Goal: Contribute content: Add original content to the website for others to see

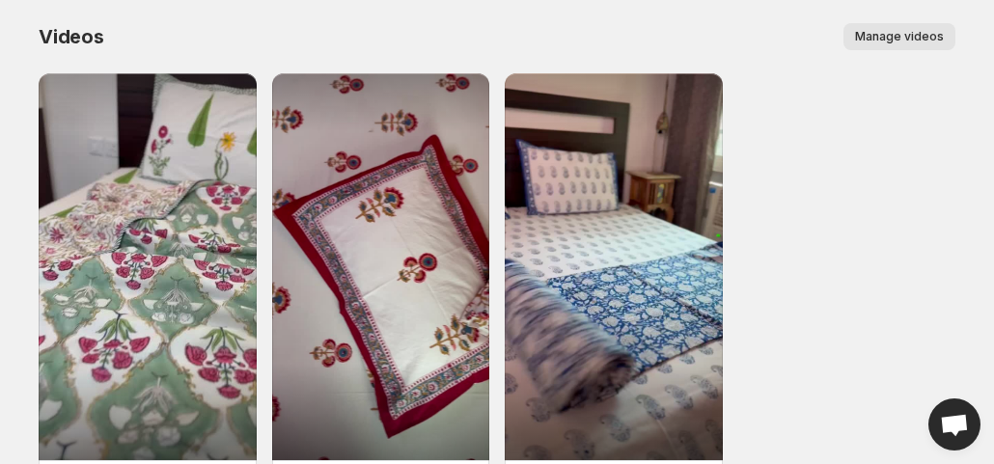
click at [904, 40] on span "Manage videos" at bounding box center [899, 36] width 89 height 15
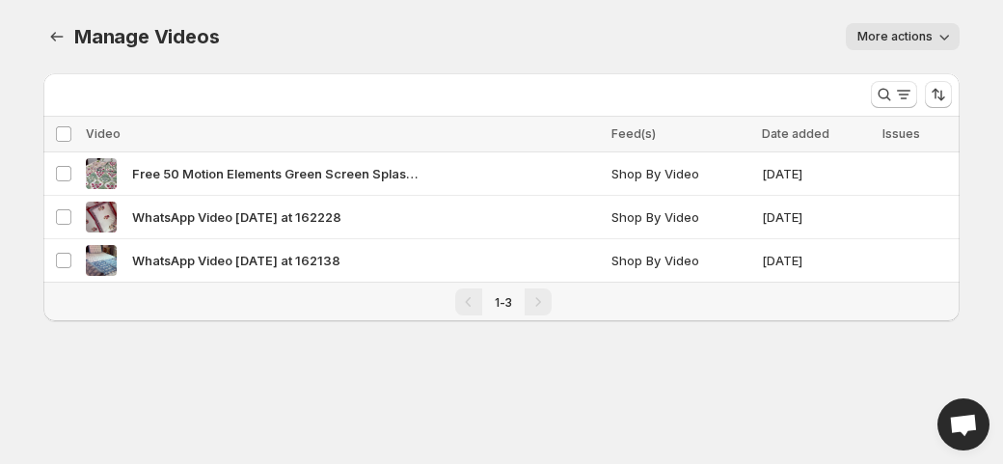
click at [927, 45] on button "More actions" at bounding box center [903, 36] width 114 height 27
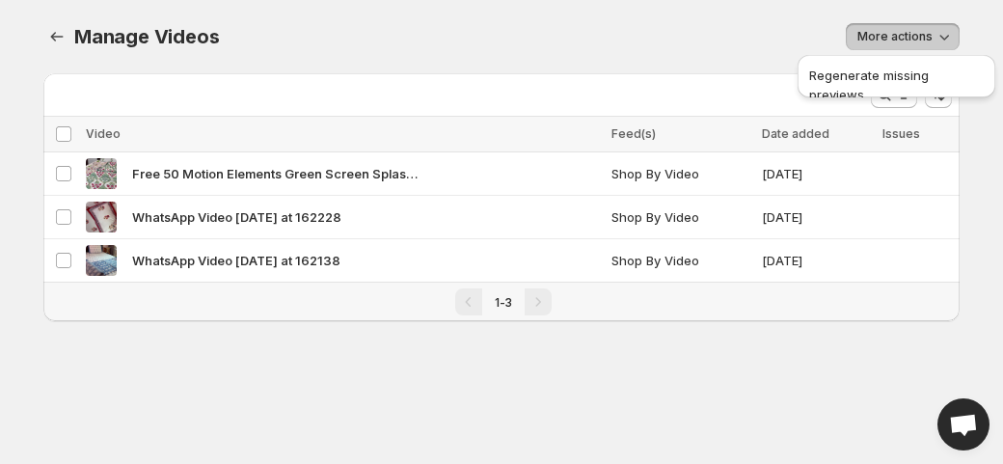
click at [727, 325] on div "Manage Videos. This page is ready Manage Videos More actions More actions More …" at bounding box center [501, 184] width 963 height 368
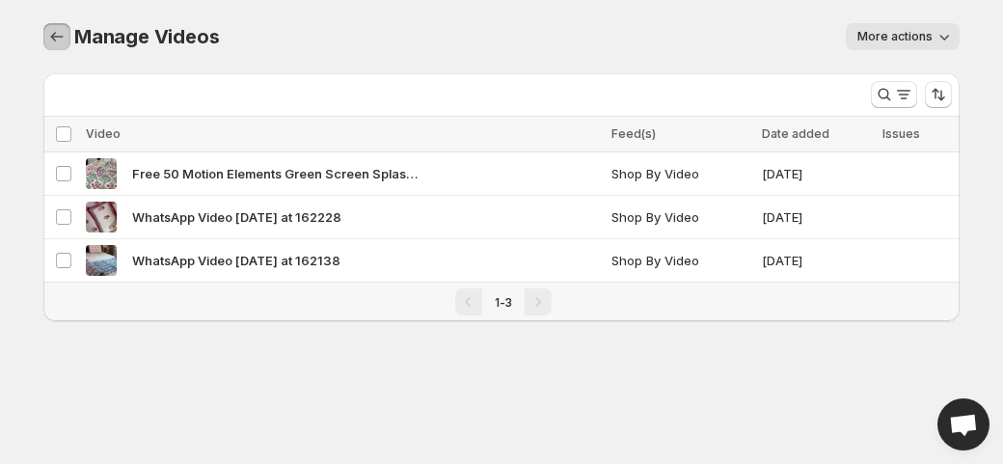
click at [56, 31] on icon "Manage Videos" at bounding box center [56, 36] width 19 height 19
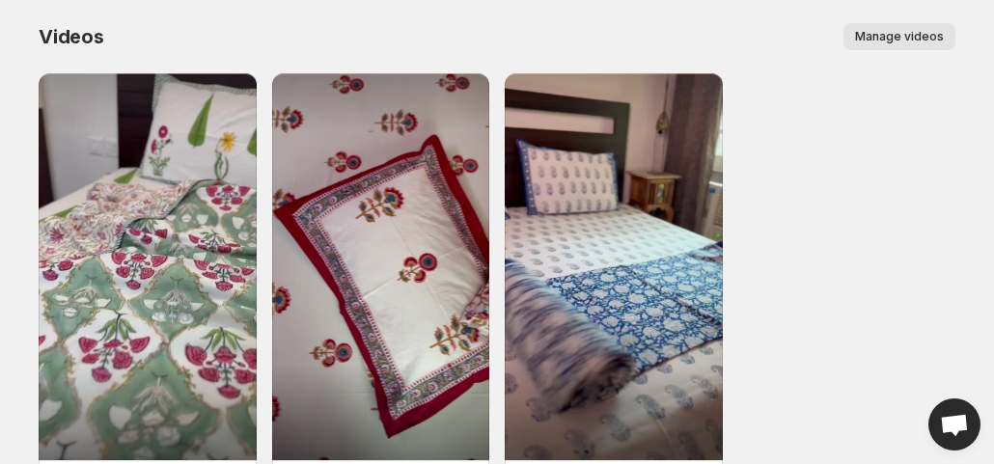
click at [874, 332] on div "Free 50 Motion Elements Green Screen Splash Animation Cartoon Shapes Explosion …" at bounding box center [497, 291] width 917 height 437
click at [890, 236] on div "Free 50 Motion Elements Green Screen Splash Animation Cartoon Shapes Explosion …" at bounding box center [497, 291] width 917 height 437
click at [836, 246] on div "Free 50 Motion Elements Green Screen Splash Animation Cartoon Shapes Explosion …" at bounding box center [497, 291] width 917 height 437
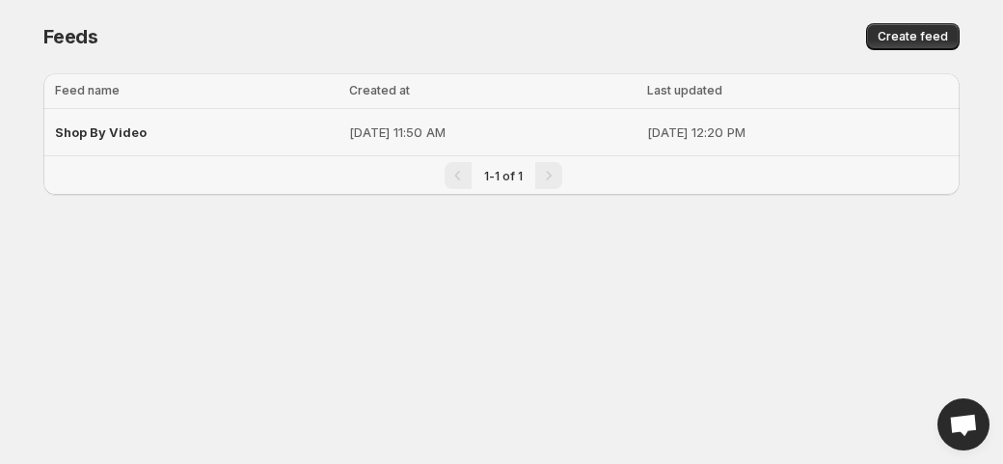
click at [115, 135] on span "Shop By Video" at bounding box center [101, 131] width 92 height 15
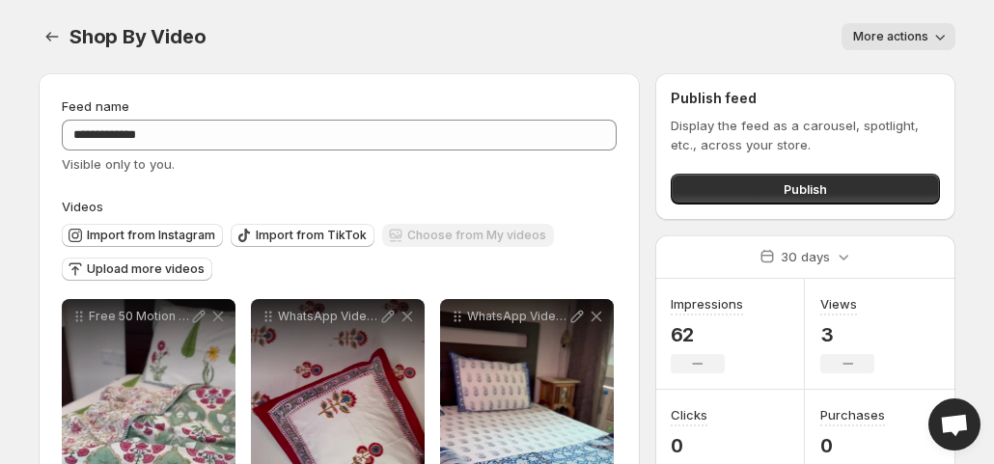
click at [917, 56] on div "Shop By Video. This page is ready Shop By Video More actions More actions More …" at bounding box center [497, 36] width 917 height 73
click at [924, 36] on span "More actions" at bounding box center [890, 36] width 75 height 15
click at [737, 15] on div "Shop By Video. This page is ready Shop By Video More actions More actions More …" at bounding box center [497, 36] width 917 height 73
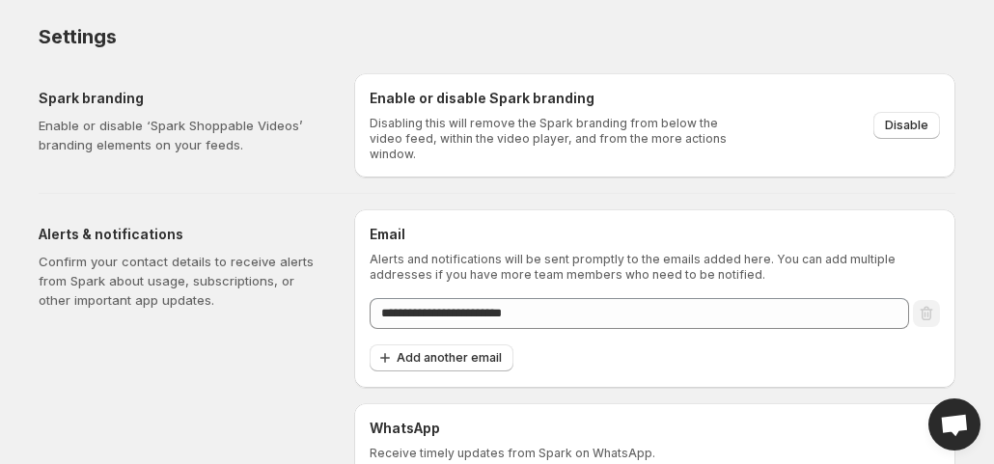
click at [14, 252] on body "**********" at bounding box center [497, 232] width 994 height 464
click at [95, 252] on p "Confirm your contact details to receive alerts from Spark about usage, subscrip…" at bounding box center [181, 281] width 285 height 58
click at [125, 110] on div "Spark branding Enable or disable ‘Spark Shoppable Videos’ branding elements on …" at bounding box center [181, 122] width 285 height 66
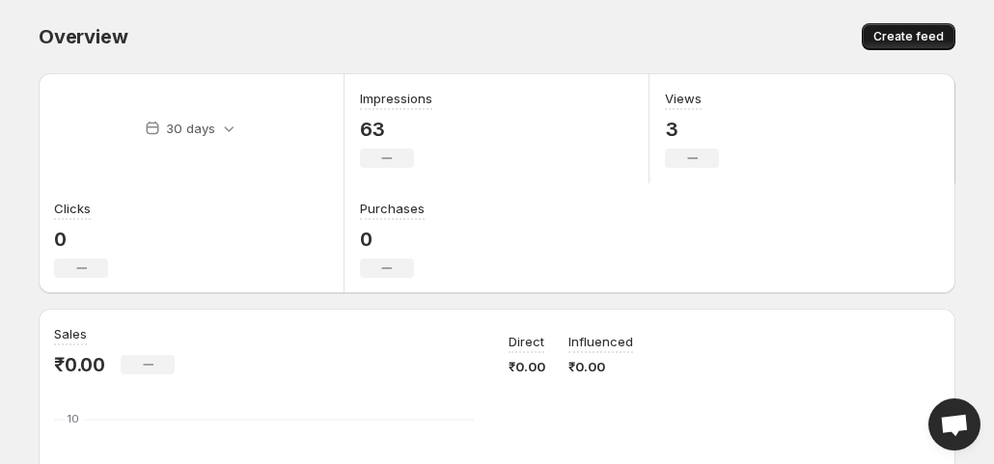
click at [913, 38] on span "Create feed" at bounding box center [908, 36] width 70 height 15
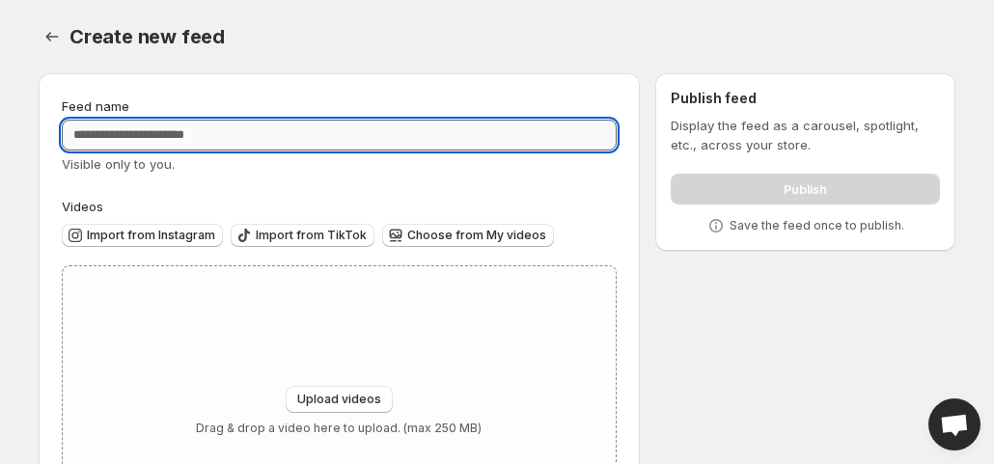
click at [152, 136] on input "Feed name" at bounding box center [339, 135] width 555 height 31
type input "**********"
click at [350, 402] on span "Upload videos" at bounding box center [339, 399] width 84 height 15
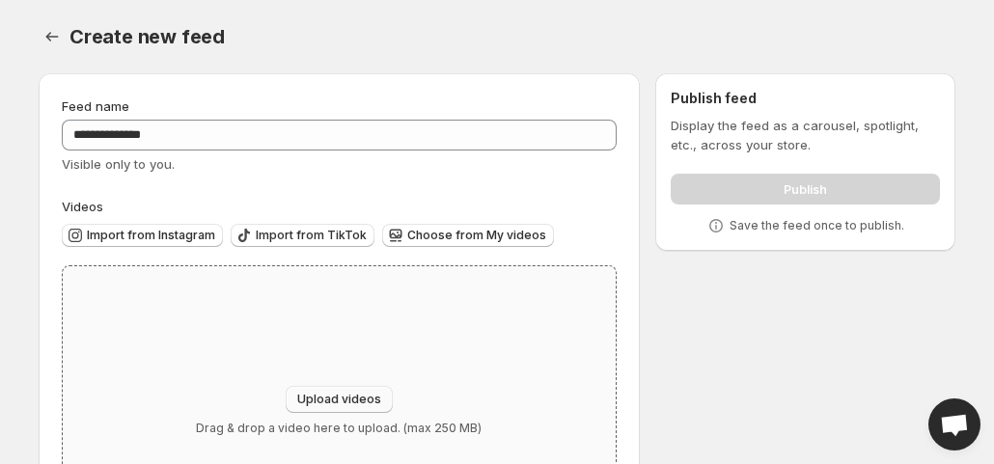
click at [342, 395] on span "Upload videos" at bounding box center [339, 399] width 84 height 15
type input "**********"
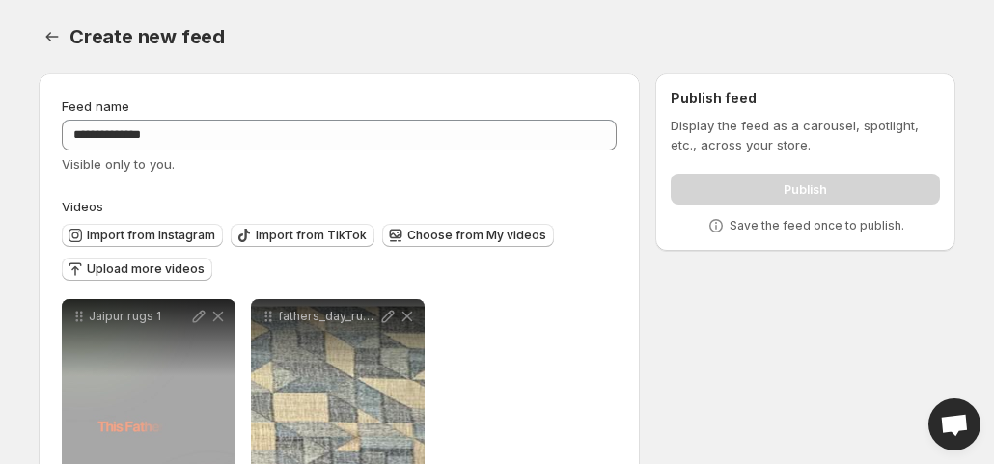
click at [785, 196] on div "Publish" at bounding box center [805, 185] width 269 height 39
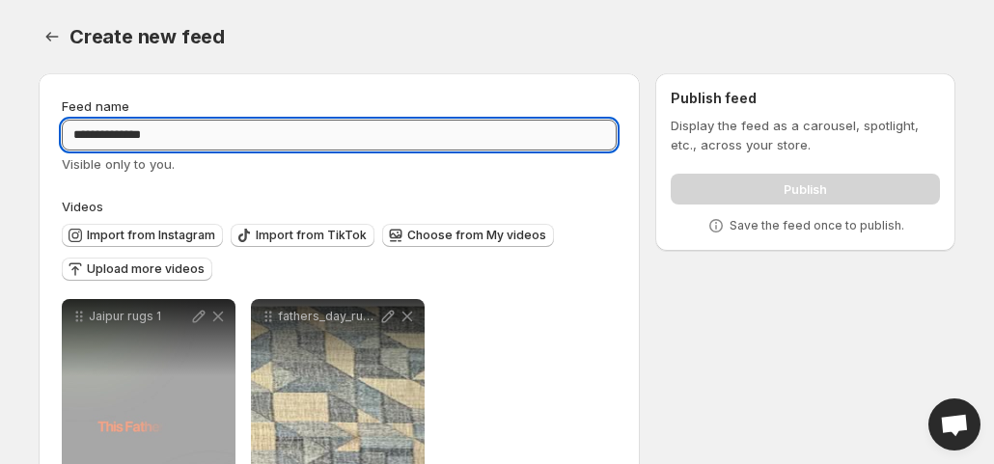
click at [197, 134] on input "**********" at bounding box center [339, 135] width 555 height 31
type input "**********"
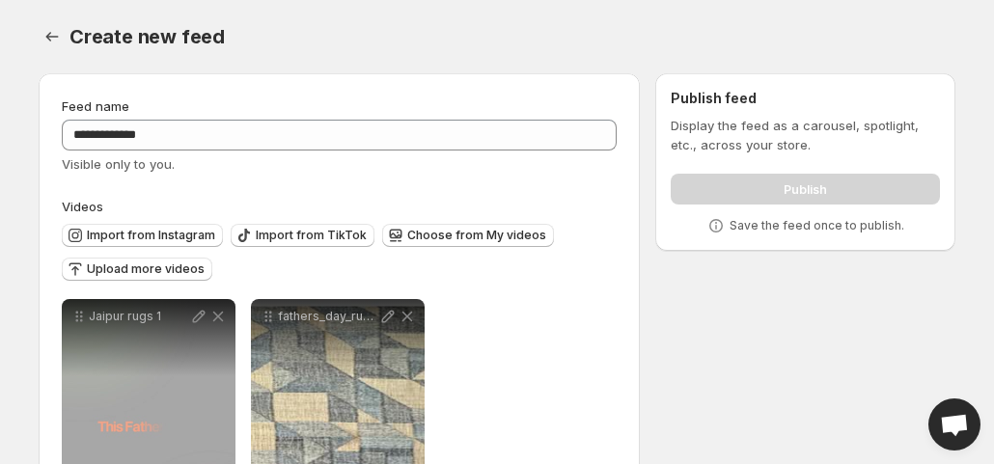
click at [706, 167] on div "Publish" at bounding box center [805, 185] width 269 height 39
click at [720, 191] on div "Publish" at bounding box center [805, 185] width 269 height 39
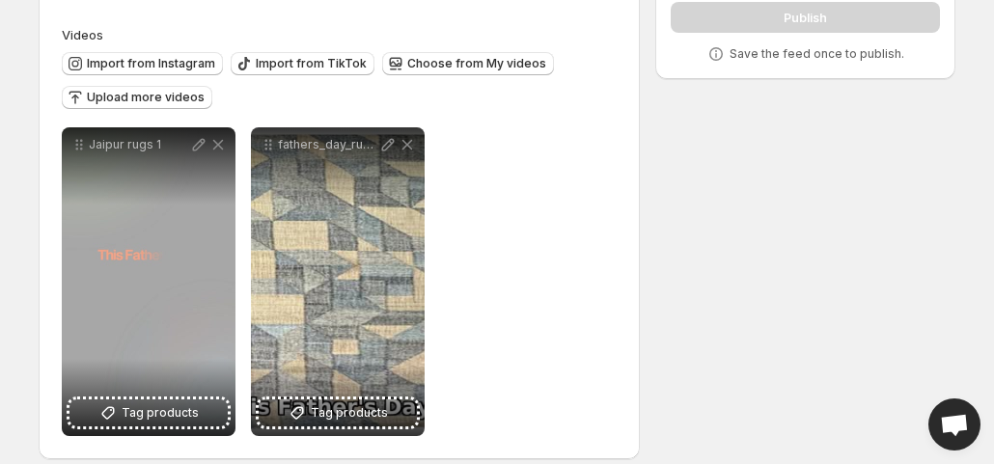
scroll to position [190, 0]
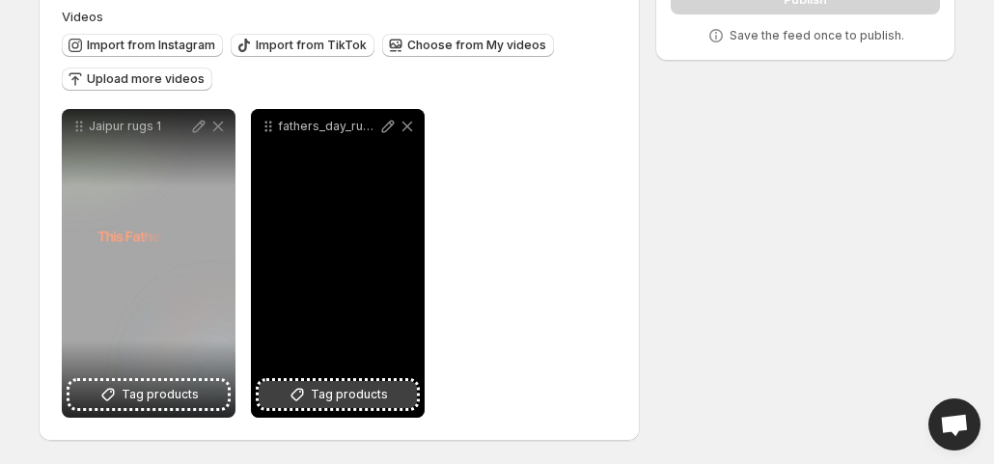
click at [361, 396] on span "Tag products" at bounding box center [349, 394] width 77 height 19
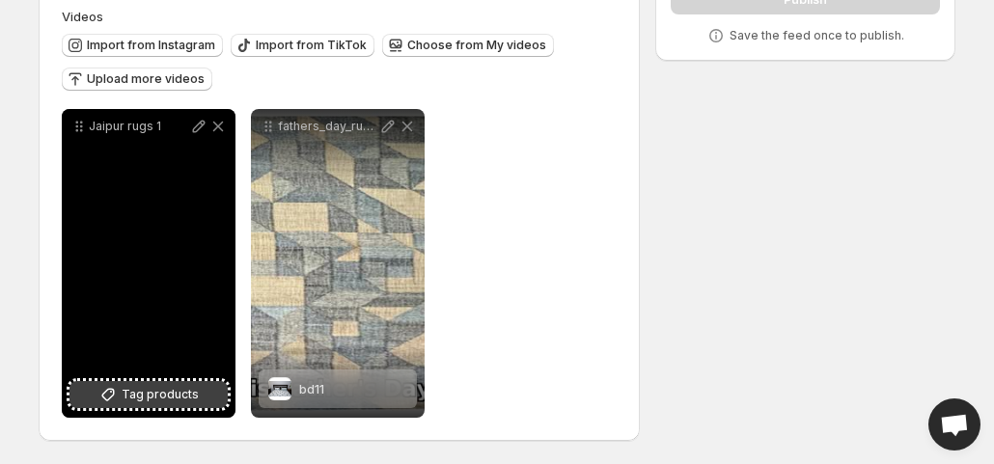
click at [164, 399] on span "Tag products" at bounding box center [160, 394] width 77 height 19
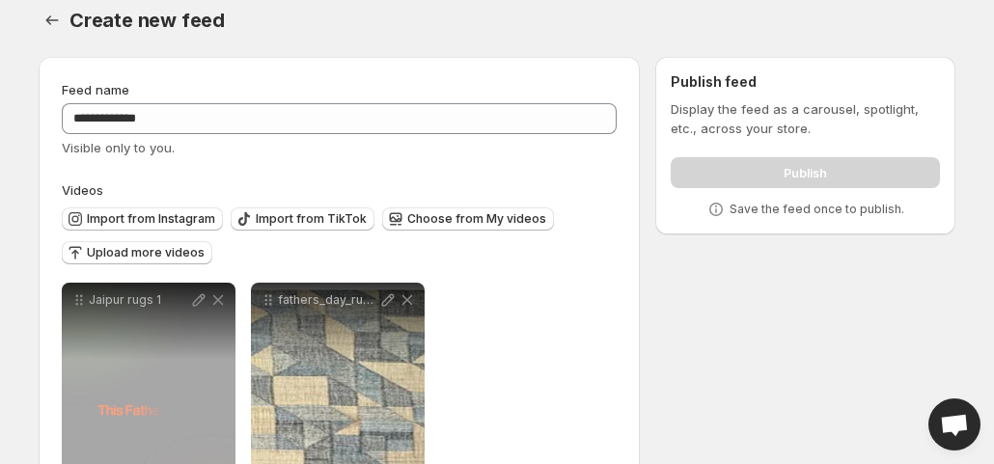
scroll to position [0, 0]
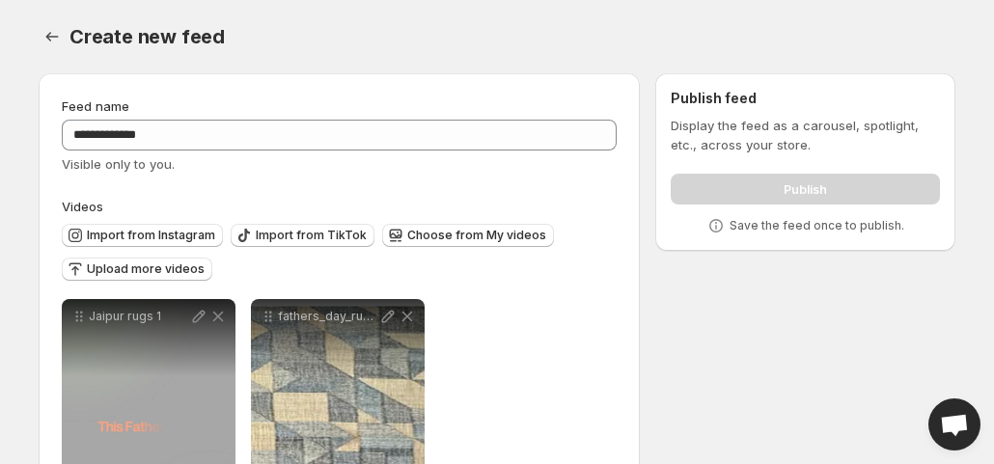
click at [776, 186] on div "Publish" at bounding box center [805, 185] width 269 height 39
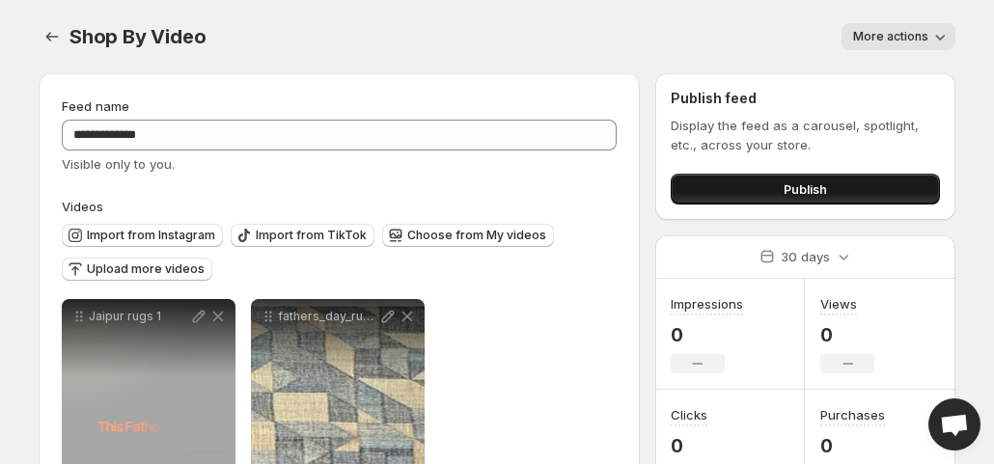
click at [820, 196] on span "Publish" at bounding box center [804, 188] width 43 height 19
